Goal: Task Accomplishment & Management: Use online tool/utility

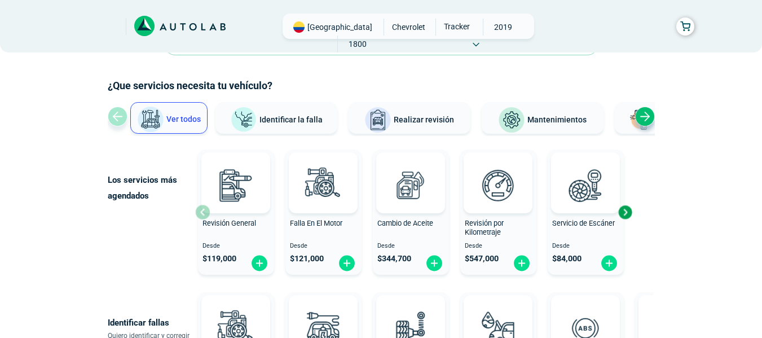
scroll to position [56, 0]
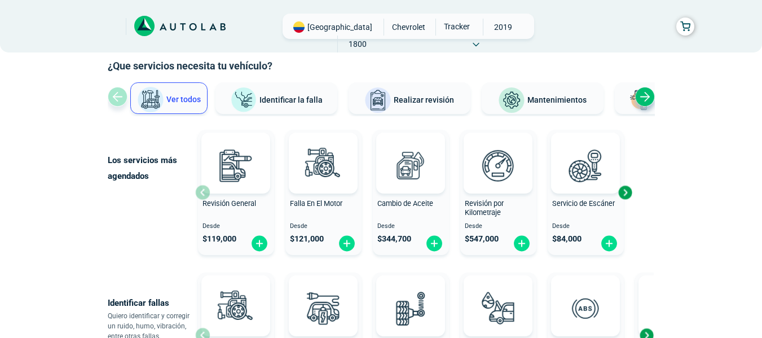
click at [289, 104] on span "Identificar la falla" at bounding box center [290, 99] width 63 height 9
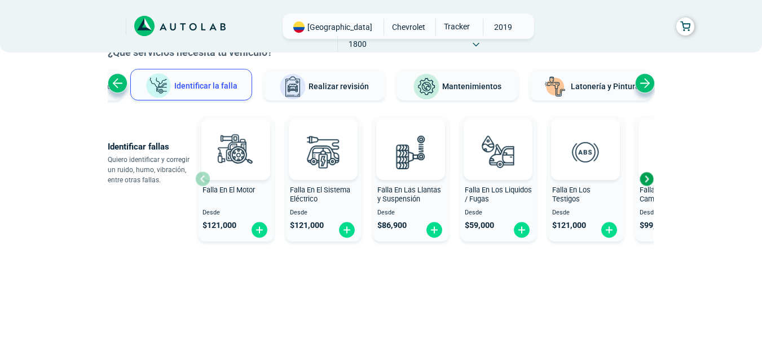
scroll to position [77, 0]
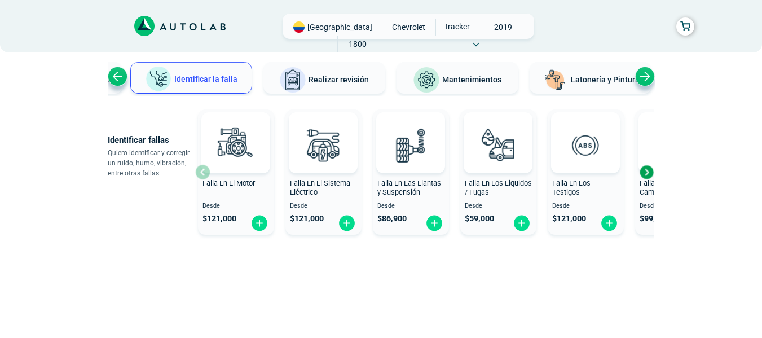
click at [643, 176] on div "Next slide" at bounding box center [646, 172] width 17 height 17
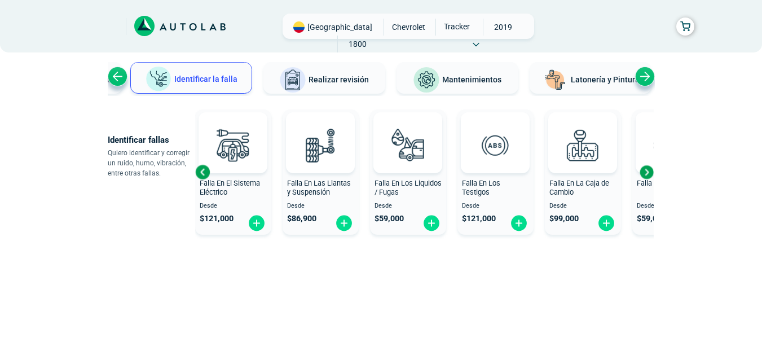
click at [646, 175] on div "Next slide" at bounding box center [646, 172] width 17 height 17
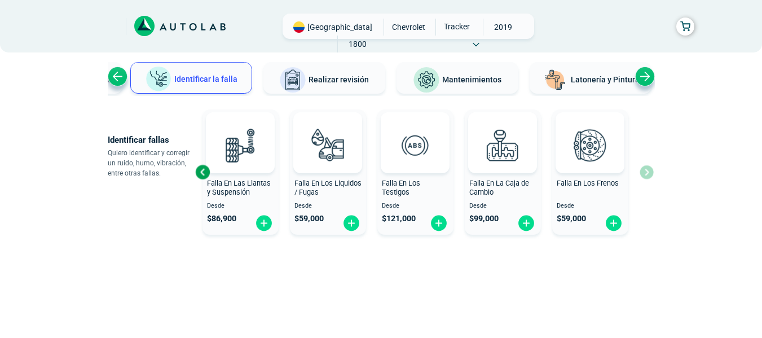
click at [646, 175] on div "Falla En El Motor Desde $ 121,000 Falla En El Sistema Eléctrico Desde $ 121,000…" at bounding box center [424, 172] width 458 height 134
click at [201, 172] on div "Previous slide" at bounding box center [202, 172] width 17 height 17
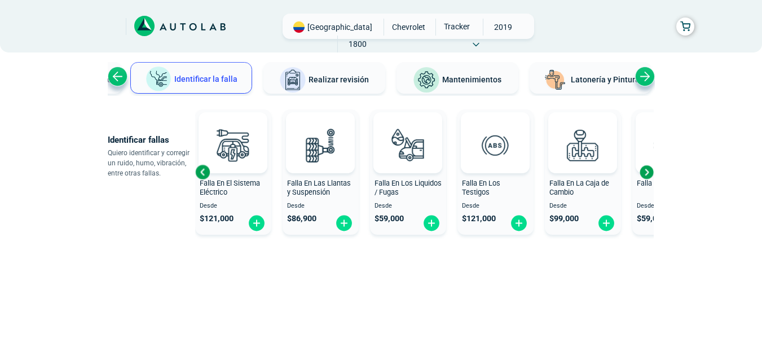
click at [201, 173] on div "Previous slide" at bounding box center [202, 172] width 17 height 17
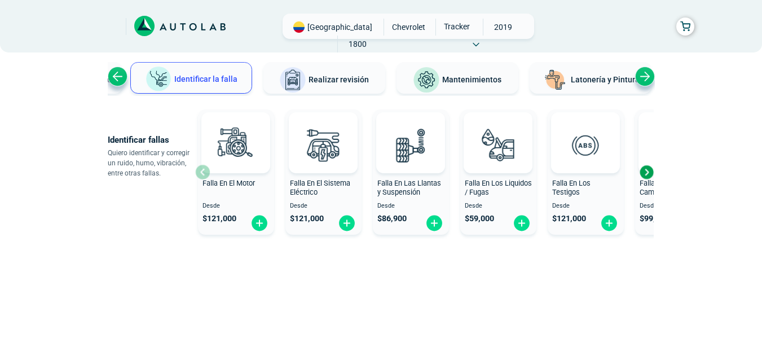
click at [202, 174] on div "Falla En El Motor Desde $ 121,000" at bounding box center [236, 172] width 76 height 120
click at [330, 78] on span "Realizar revisión" at bounding box center [338, 79] width 60 height 9
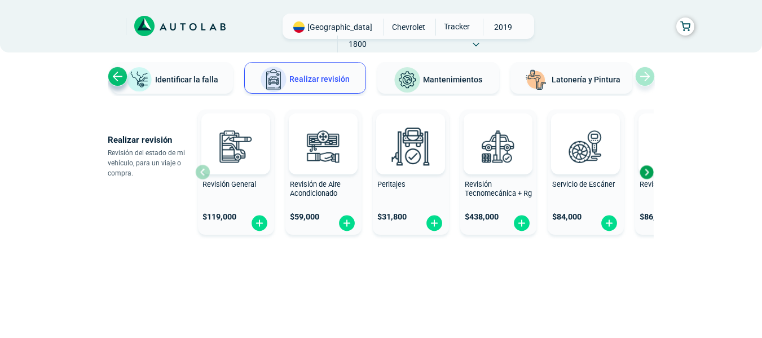
click at [644, 173] on div "Next slide" at bounding box center [646, 172] width 17 height 17
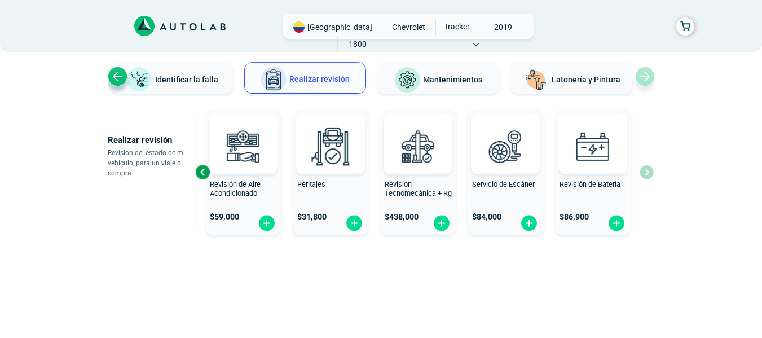
click at [643, 173] on div "Revisión General $ 119,000 Revisión de Aire Acondicionado $ 59,000 Peritajes $ …" at bounding box center [424, 172] width 458 height 134
click at [455, 89] on button "Mantenimientos" at bounding box center [438, 78] width 122 height 32
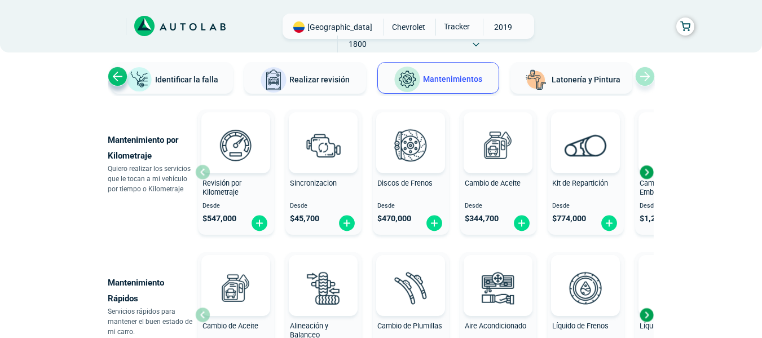
click at [643, 170] on div "Next slide" at bounding box center [646, 172] width 17 height 17
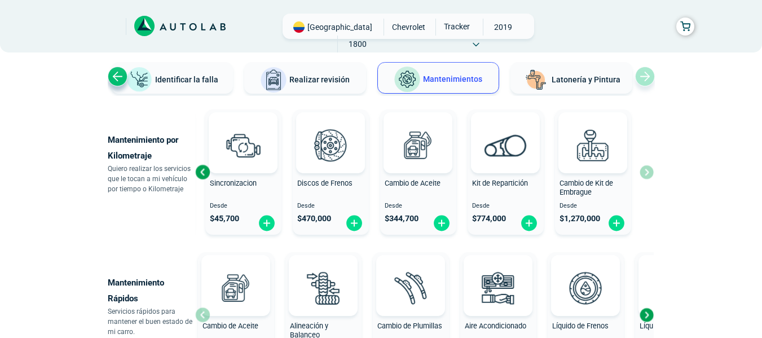
click at [644, 171] on div "Revisión por Kilometraje Desde $ 547,000 Sincronizacion Desde $ 45,700 Discos d…" at bounding box center [424, 172] width 458 height 134
click at [649, 181] on div "Revisión por Kilometraje Desde $ 547,000 Sincronizacion Desde $ 45,700 Discos d…" at bounding box center [424, 172] width 458 height 134
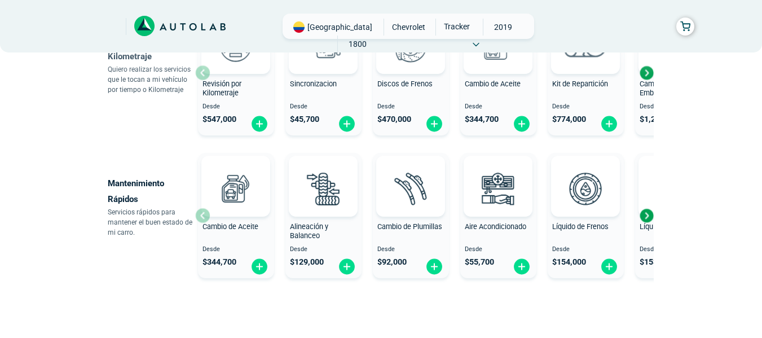
scroll to position [189, 0]
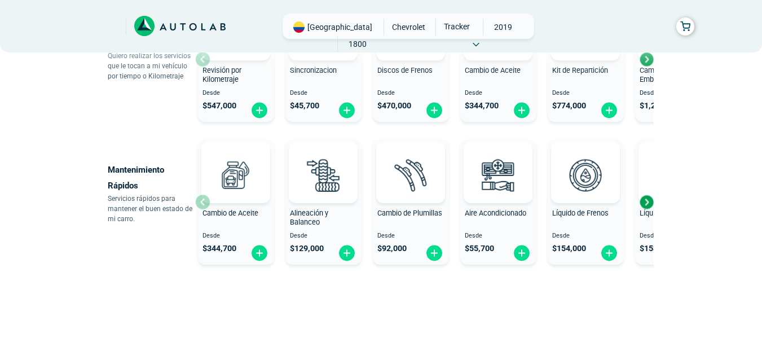
click at [648, 201] on div "Next slide" at bounding box center [646, 201] width 17 height 17
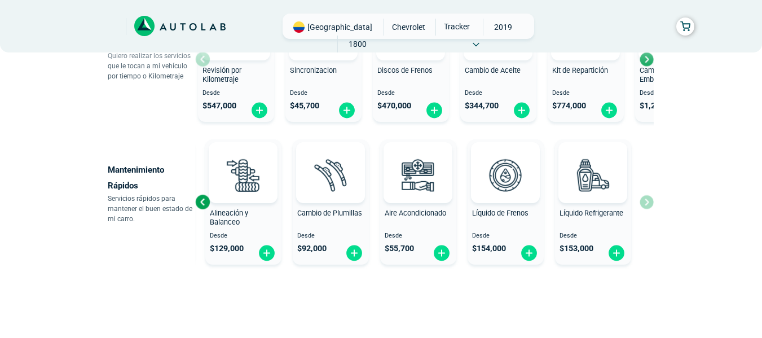
click at [648, 200] on div "Cambio de Aceite Desde $ 344,700 Alineación y Balanceo Desde $ 129,000 Cambio d…" at bounding box center [424, 202] width 458 height 134
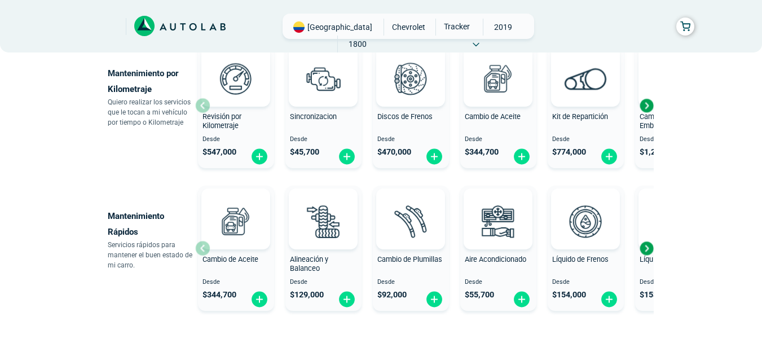
scroll to position [0, 0]
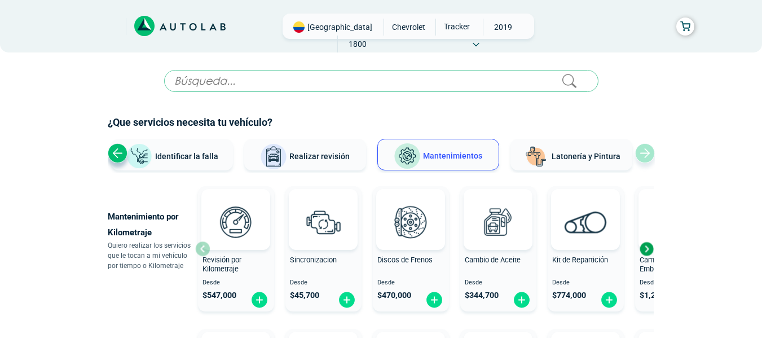
click at [192, 27] on icon at bounding box center [179, 26] width 91 height 21
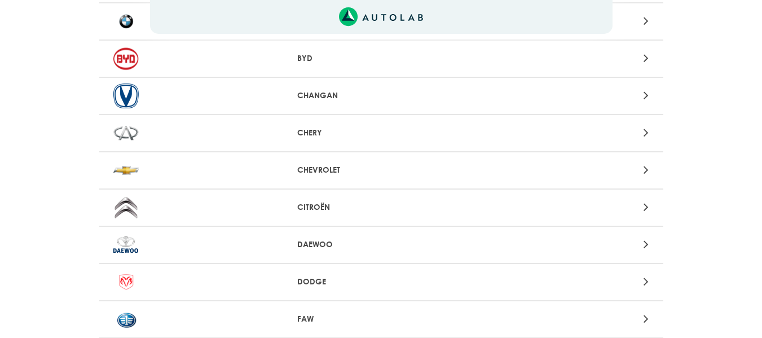
scroll to position [226, 0]
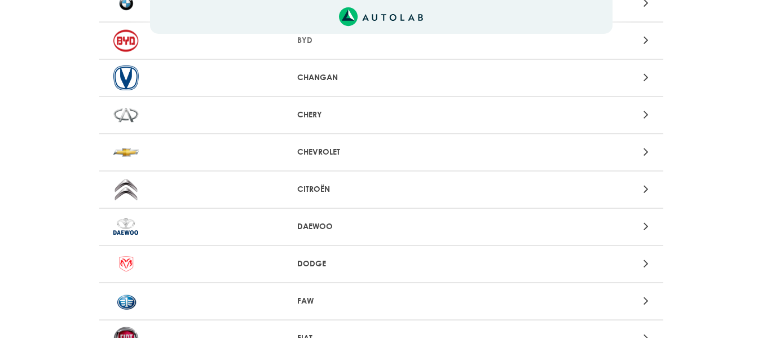
click at [249, 155] on div at bounding box center [197, 152] width 184 height 25
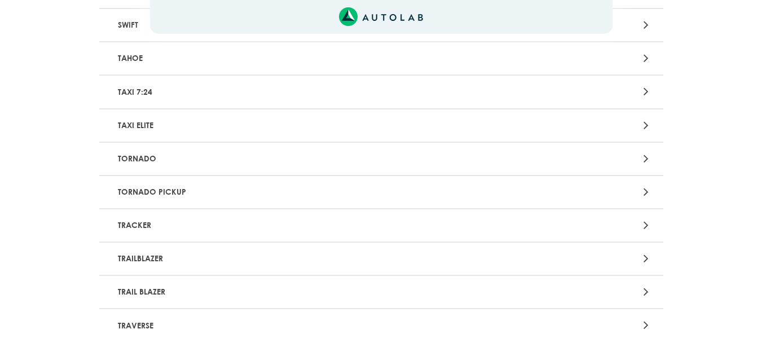
scroll to position [2876, 0]
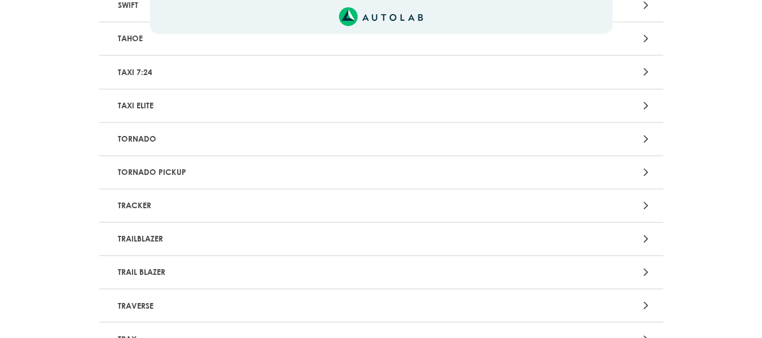
click at [174, 198] on p "TRACKER" at bounding box center [288, 205] width 351 height 21
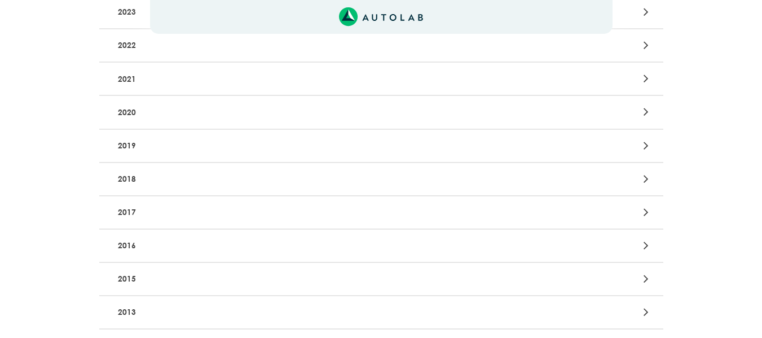
scroll to position [282, 0]
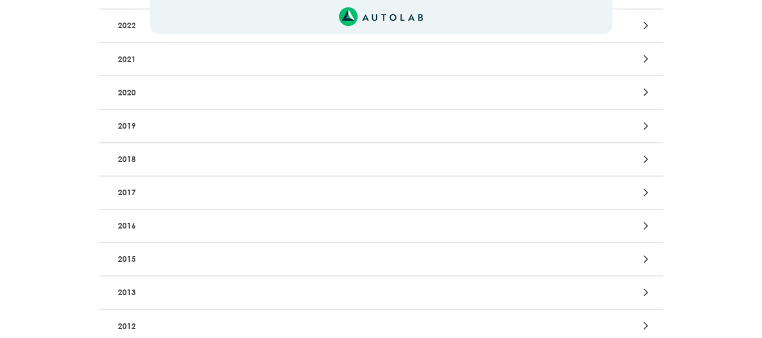
click at [125, 131] on p "2019" at bounding box center [288, 126] width 351 height 21
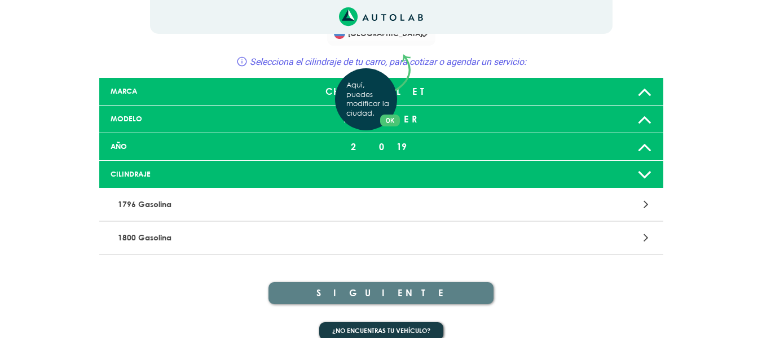
scroll to position [46, 0]
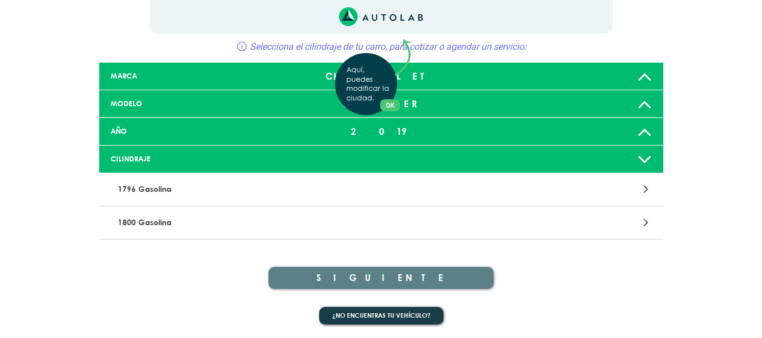
click at [165, 226] on div "Aquí, puedes modificar la ciudad. OK .aex,.bex{fill:none!important;stroke:#50c4…" at bounding box center [381, 123] width 762 height 338
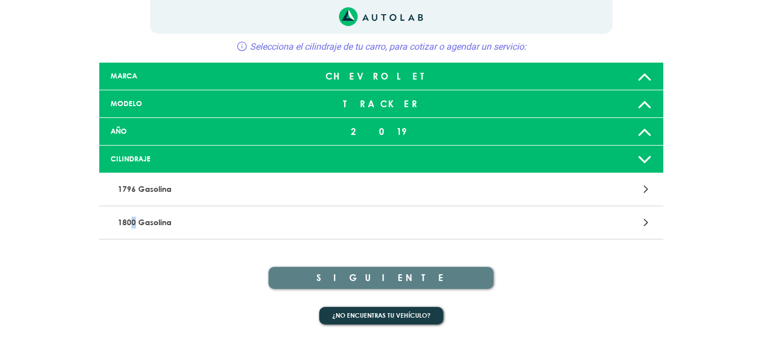
click at [133, 219] on p "1800 Gasolina" at bounding box center [288, 222] width 351 height 21
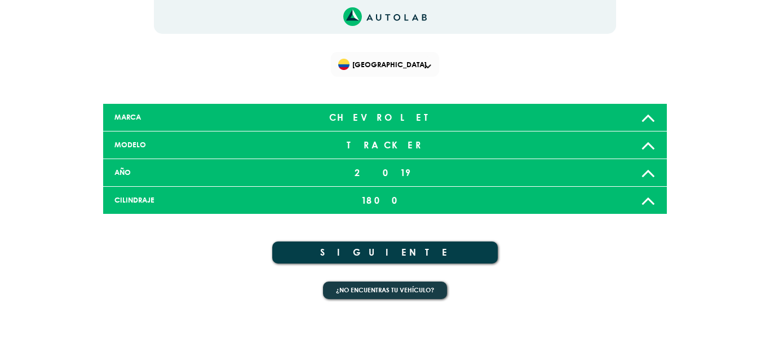
click at [357, 248] on button "SIGUIENTE" at bounding box center [385, 252] width 226 height 22
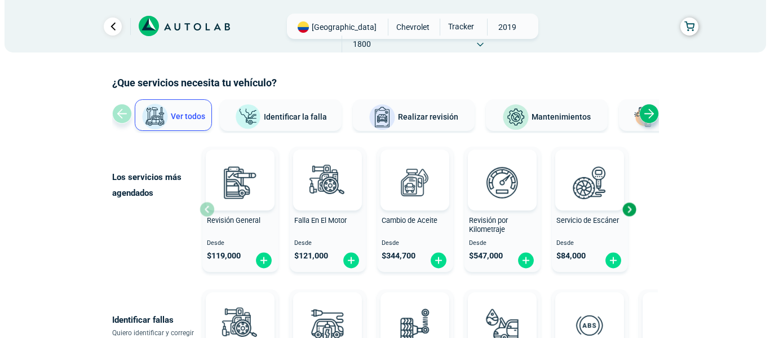
scroll to position [56, 0]
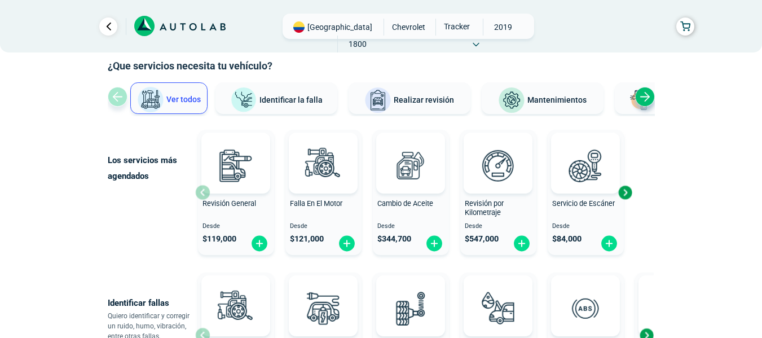
click at [279, 101] on span "Identificar la falla" at bounding box center [290, 99] width 63 height 9
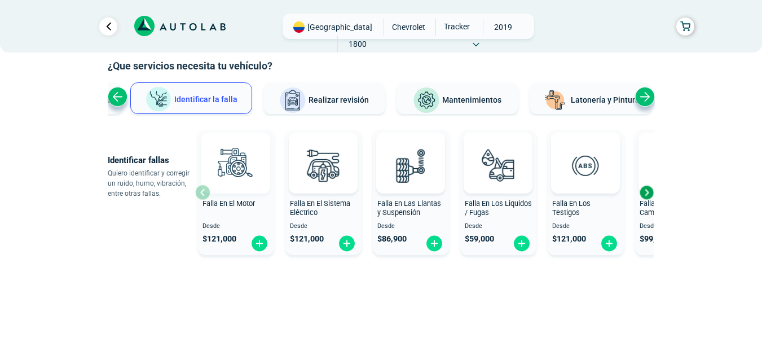
click at [255, 173] on img at bounding box center [236, 165] width 50 height 50
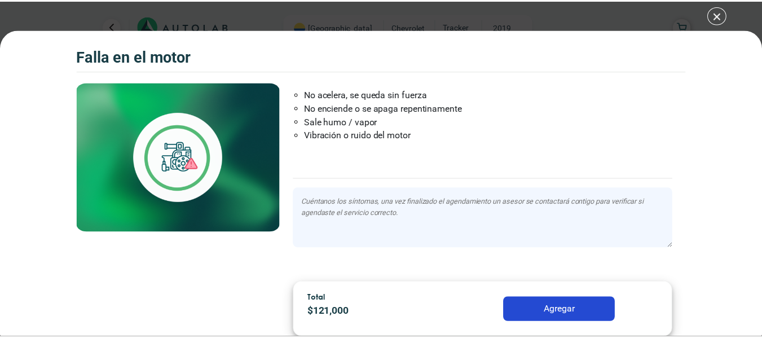
scroll to position [73, 0]
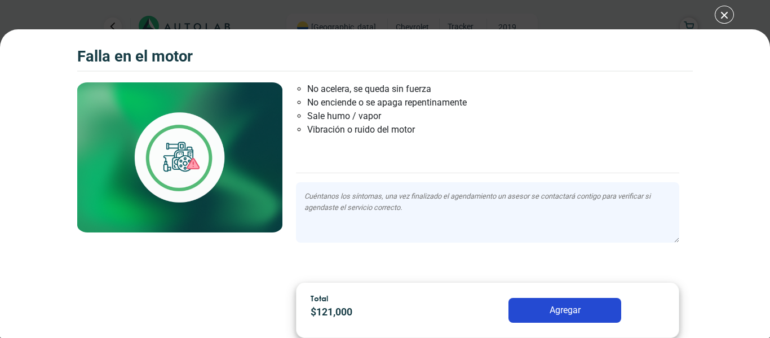
click at [725, 17] on div "Falla en el Motor Falla en el Motor Falla en el Motor" at bounding box center [385, 169] width 770 height 338
